Goal: Task Accomplishment & Management: Use online tool/utility

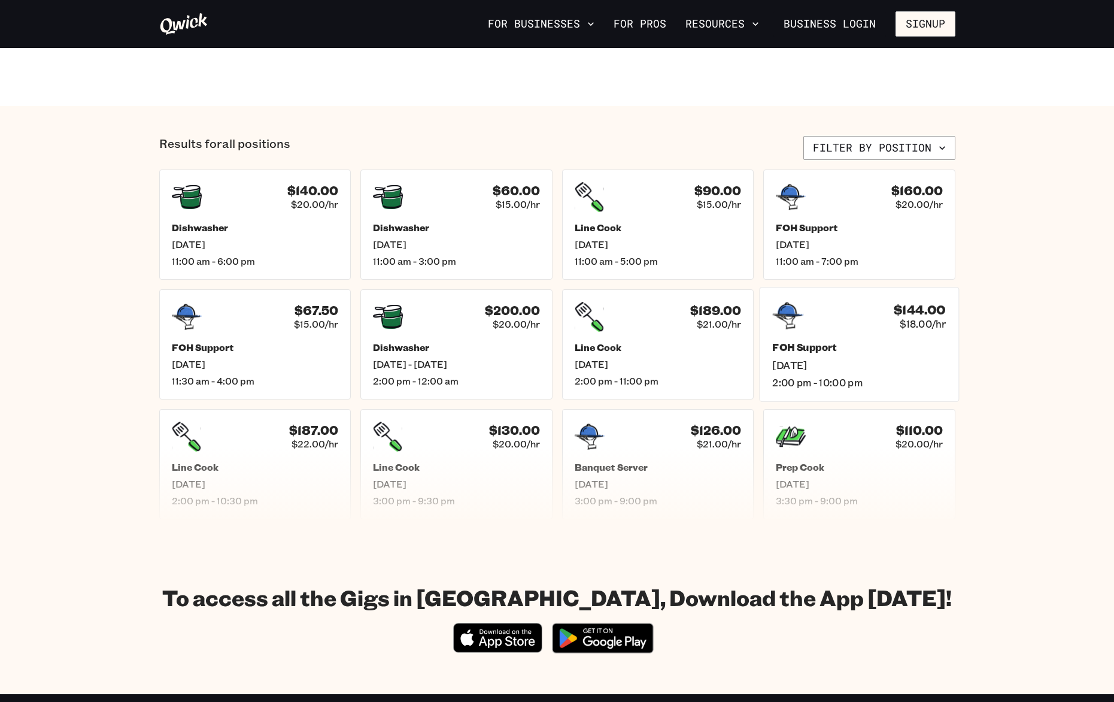
scroll to position [415, 0]
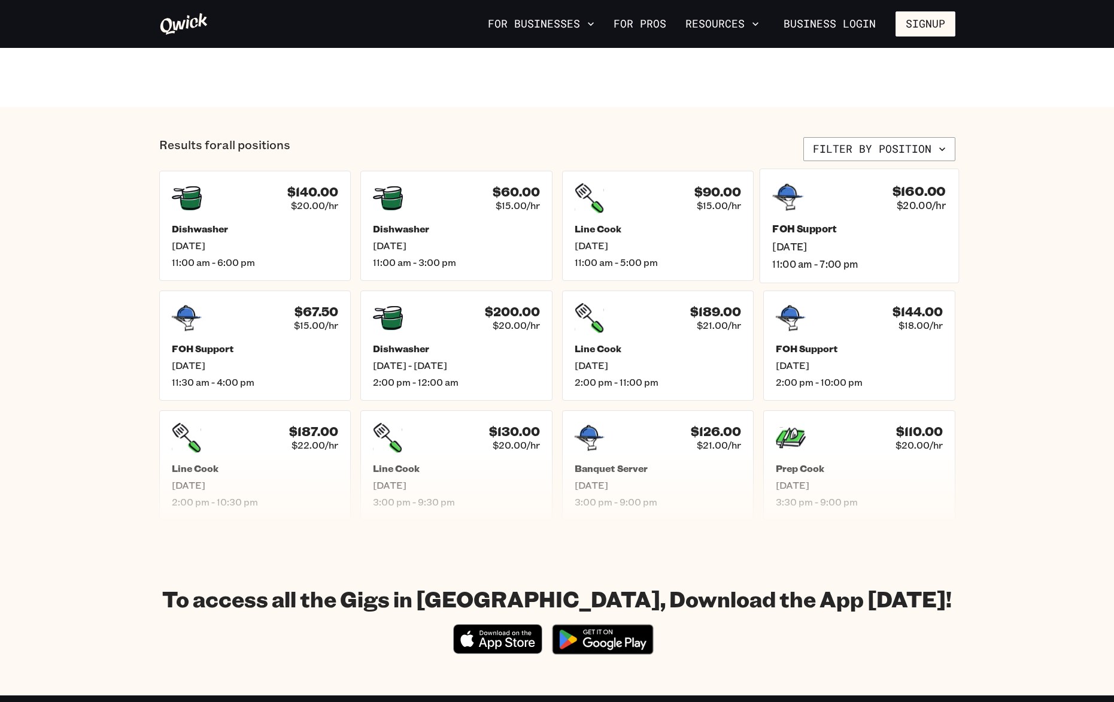
click at [811, 235] on div "FOH Support [DATE] 11:00 am - 7:00 pm" at bounding box center [859, 246] width 174 height 47
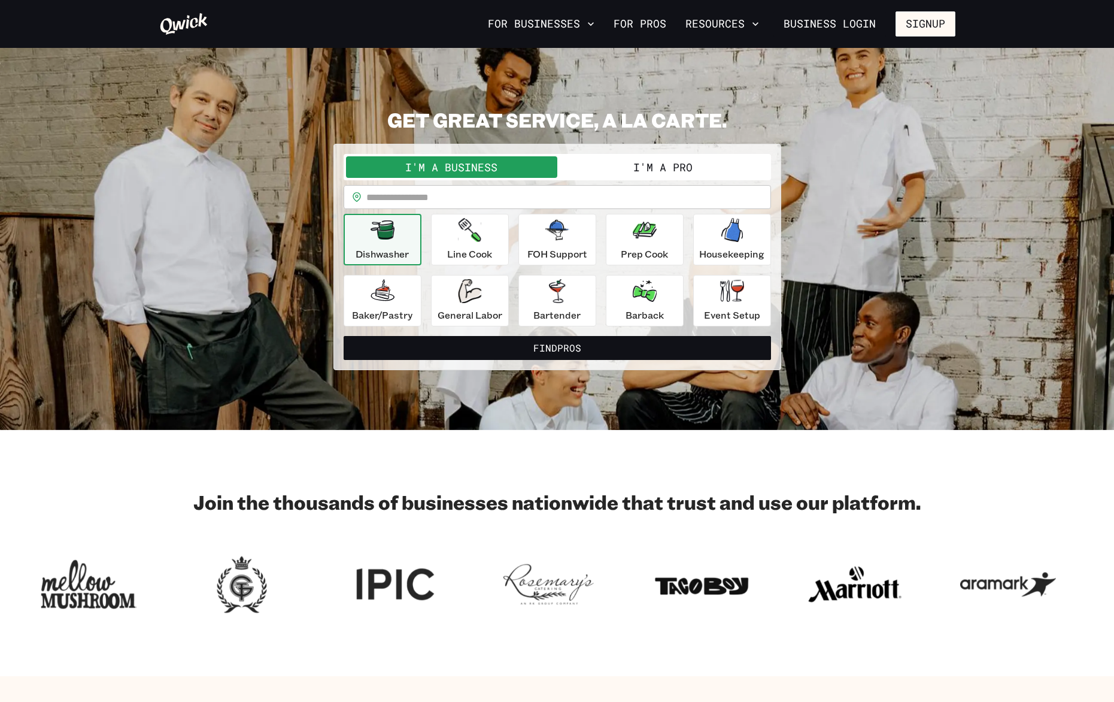
click at [662, 165] on button "I'm a Pro" at bounding box center [662, 167] width 211 height 22
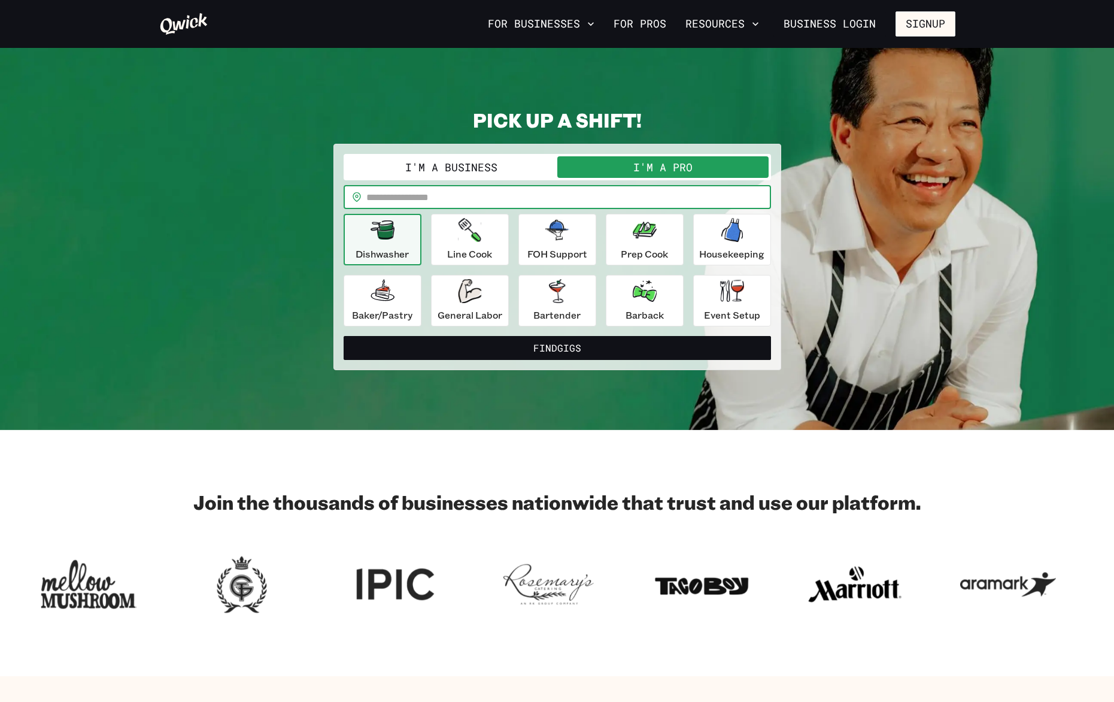
click at [431, 195] on input "text" at bounding box center [568, 197] width 405 height 24
type input "*****"
click at [344, 336] on button "Find Gigs" at bounding box center [557, 348] width 427 height 24
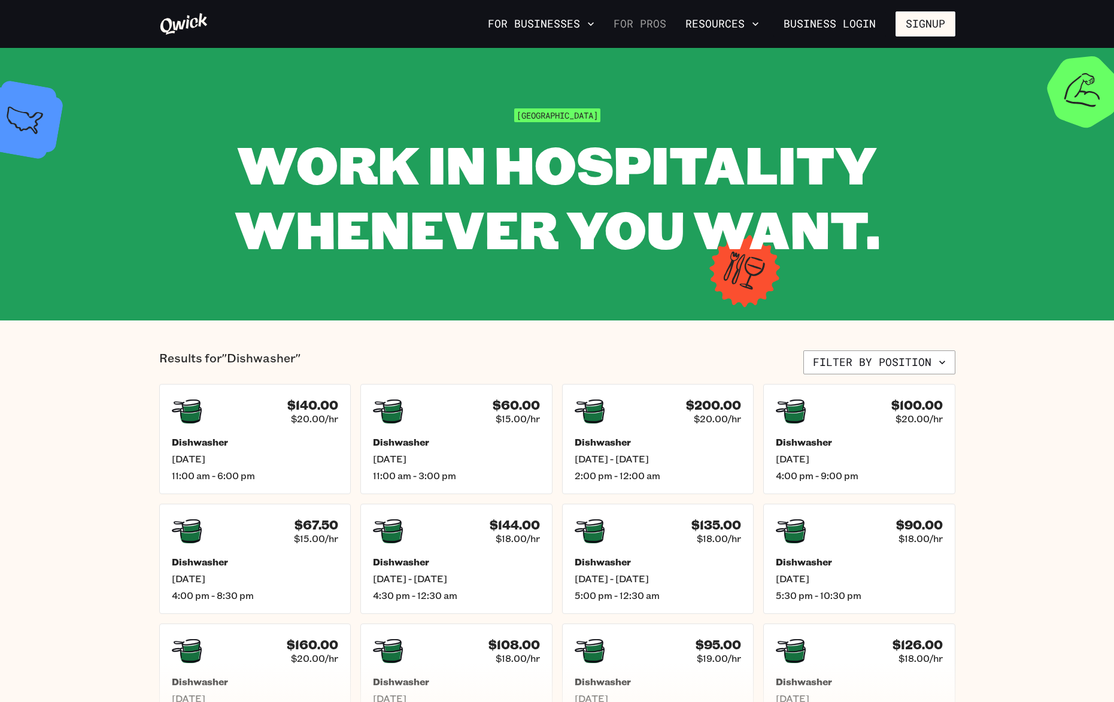
click at [646, 23] on link "For Pros" at bounding box center [640, 24] width 62 height 20
